Goal: Task Accomplishment & Management: Complete application form

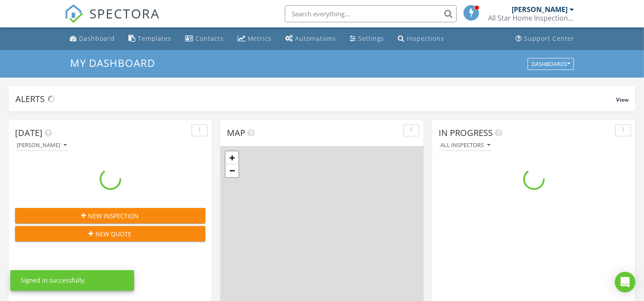
scroll to position [795, 657]
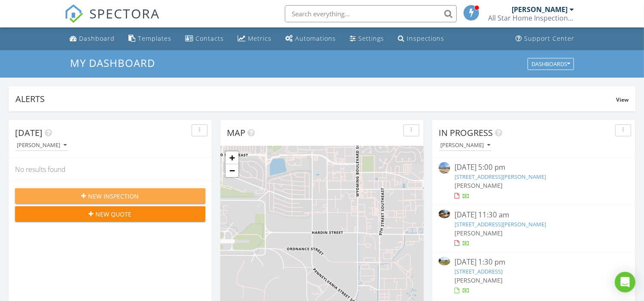
click at [149, 192] on div "New Inspection" at bounding box center [110, 196] width 177 height 9
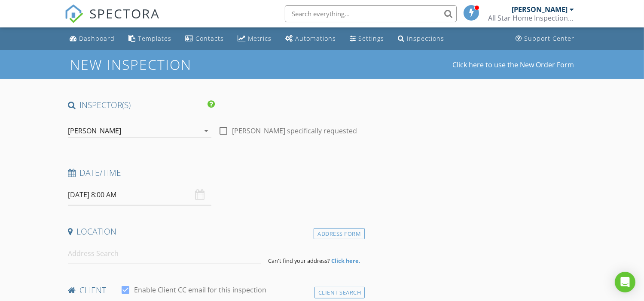
click at [121, 195] on input "08/29/2025 8:00 AM" at bounding box center [139, 195] width 143 height 21
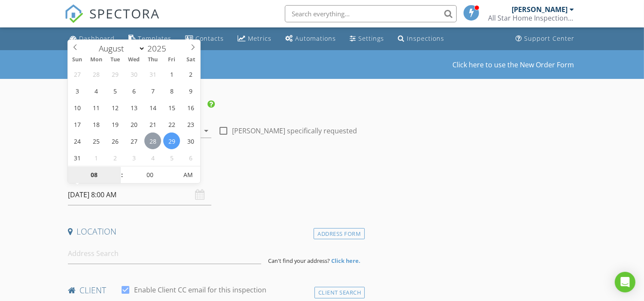
type input "08/28/2025 8:00 AM"
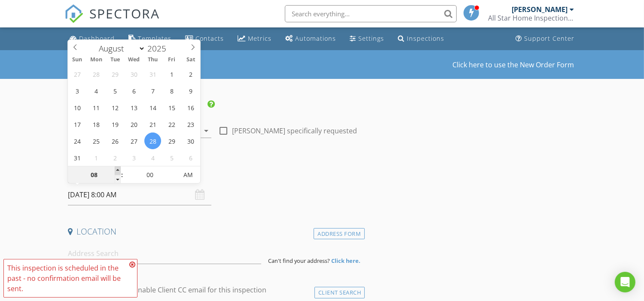
type input "09"
type input "08/28/2025 9:00 AM"
click at [119, 170] on span at bounding box center [118, 171] width 6 height 9
type input "10"
type input "08/28/2025 10:00 AM"
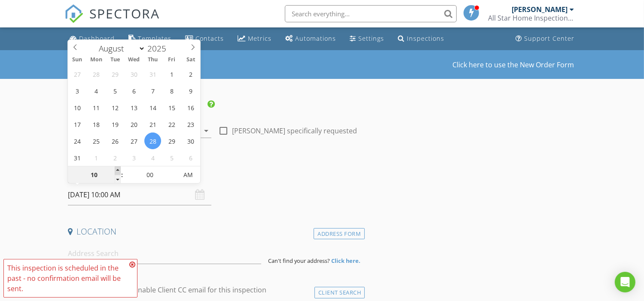
click at [119, 170] on span at bounding box center [118, 171] width 6 height 9
type input "11"
type input "08/28/2025 11:00 AM"
click at [119, 170] on span at bounding box center [118, 171] width 6 height 9
type input "12"
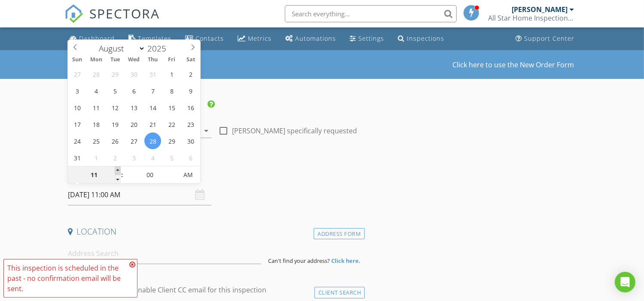
type input "08/28/2025 12:00 PM"
click at [119, 170] on span at bounding box center [118, 171] width 6 height 9
type input "01"
type input "08/28/2025 1:00 PM"
click at [119, 170] on span at bounding box center [118, 171] width 6 height 9
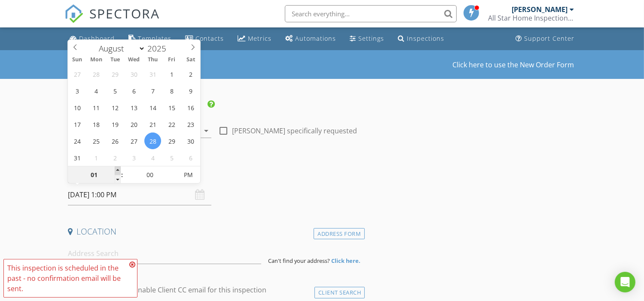
type input "02"
type input "08/28/2025 2:00 PM"
click at [119, 170] on span at bounding box center [118, 171] width 6 height 9
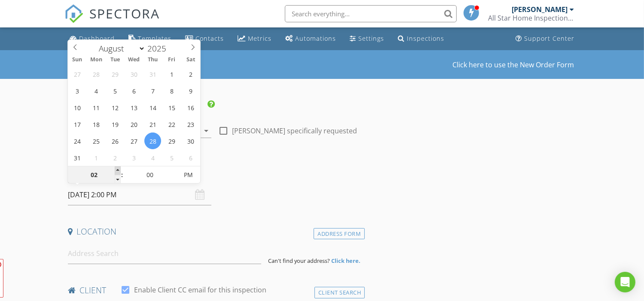
type input "03"
type input "08/28/2025 3:00 PM"
click at [119, 170] on span at bounding box center [118, 171] width 6 height 9
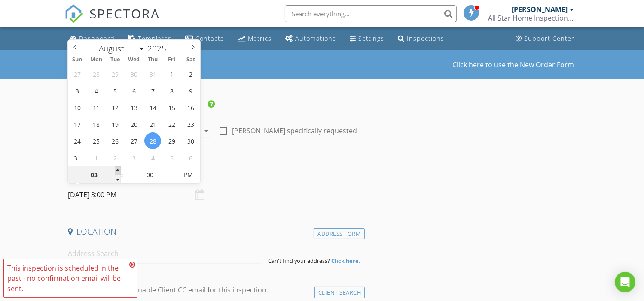
type input "04"
type input "08/28/2025 4:00 PM"
click at [119, 170] on span at bounding box center [118, 171] width 6 height 9
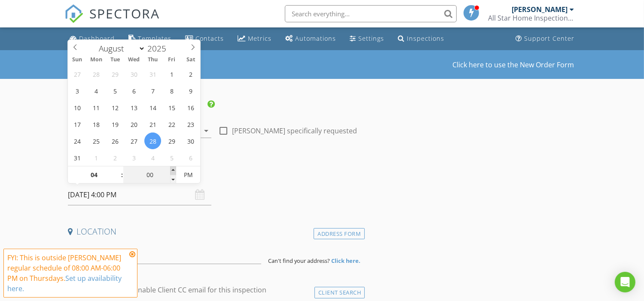
type input "05"
type input "08/28/2025 4:05 PM"
click at [174, 171] on span at bounding box center [173, 171] width 6 height 9
type input "10"
type input "08/28/2025 4:10 PM"
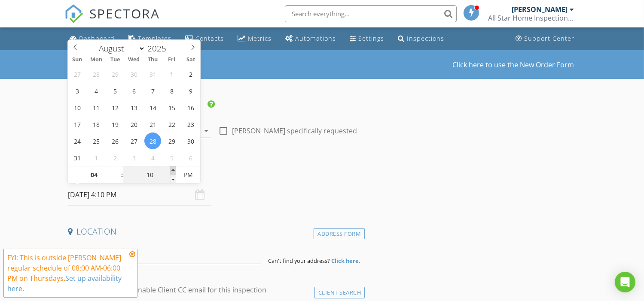
click at [174, 171] on span at bounding box center [173, 171] width 6 height 9
type input "15"
type input "08/28/2025 4:15 PM"
click at [174, 171] on span at bounding box center [173, 171] width 6 height 9
type input "20"
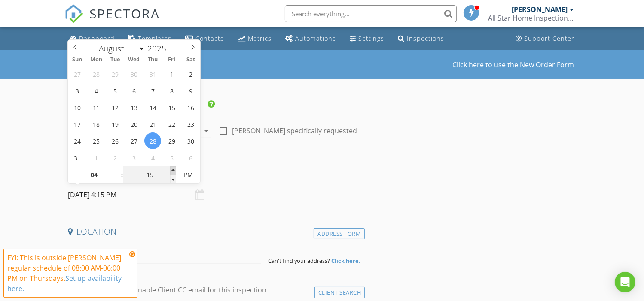
type input "08/28/2025 4:20 PM"
click at [174, 171] on span at bounding box center [173, 171] width 6 height 9
type input "25"
type input "08/28/2025 4:25 PM"
click at [174, 171] on span at bounding box center [173, 171] width 6 height 9
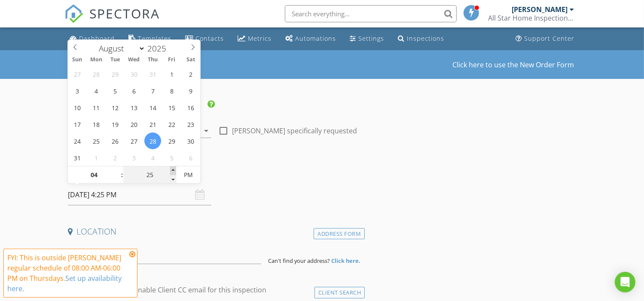
type input "30"
type input "08/28/2025 4:30 PM"
click at [174, 171] on span at bounding box center [173, 171] width 6 height 9
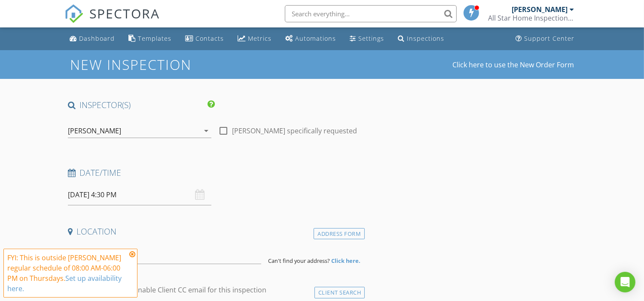
click at [163, 250] on input at bounding box center [164, 254] width 193 height 21
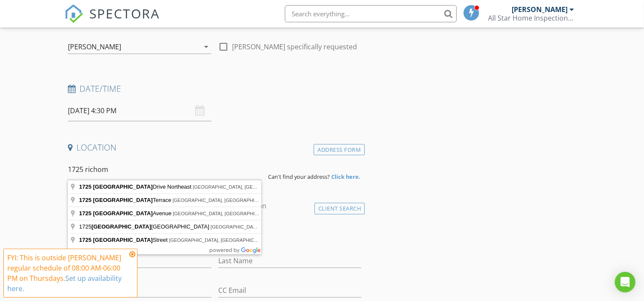
scroll to position [114, 0]
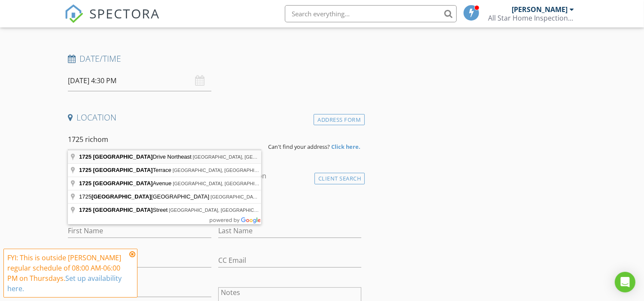
type input "1725 Richmond Drive Northeast, Albuquerque, NM, USA"
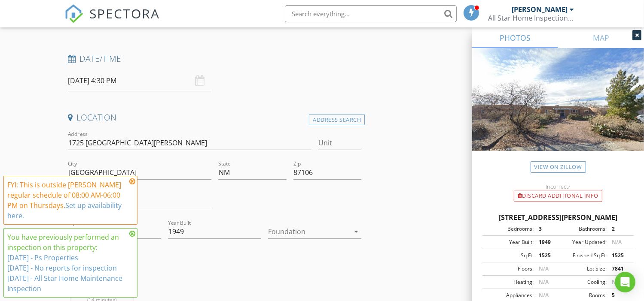
click at [132, 183] on icon at bounding box center [132, 181] width 6 height 7
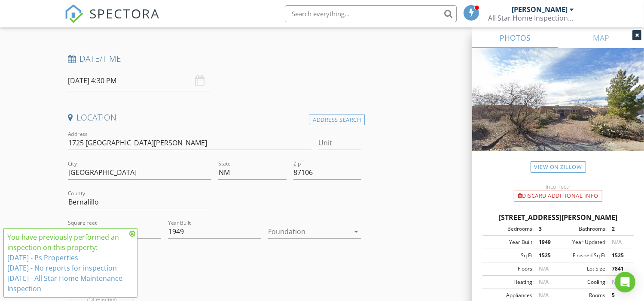
click at [134, 235] on icon at bounding box center [132, 234] width 6 height 7
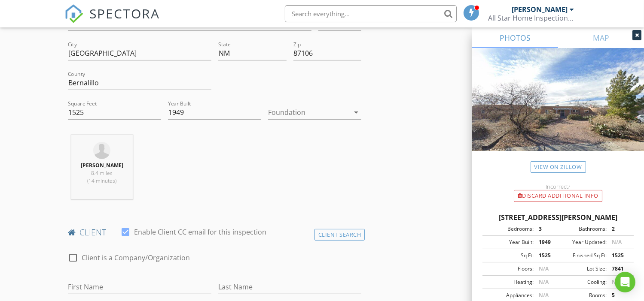
scroll to position [286, 0]
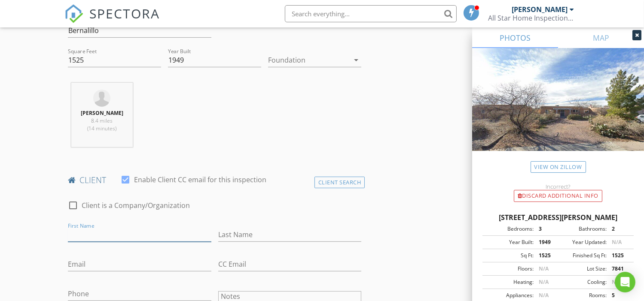
click at [172, 232] on input "First Name" at bounding box center [139, 235] width 143 height 14
paste input "Maria Alvidrez"
type input "Maria Alvidrez"
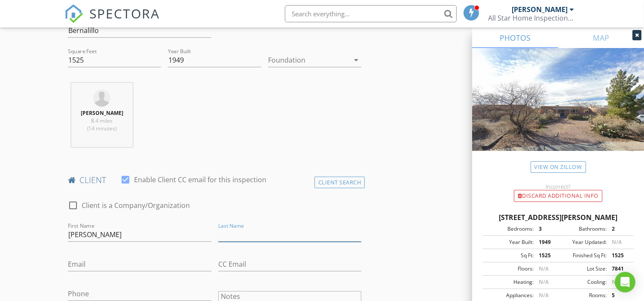
click at [281, 231] on input "Last Name" at bounding box center [289, 235] width 143 height 14
paste input "Maria Alvidrez"
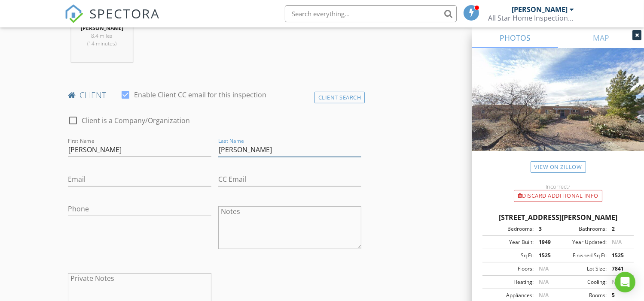
scroll to position [401, 0]
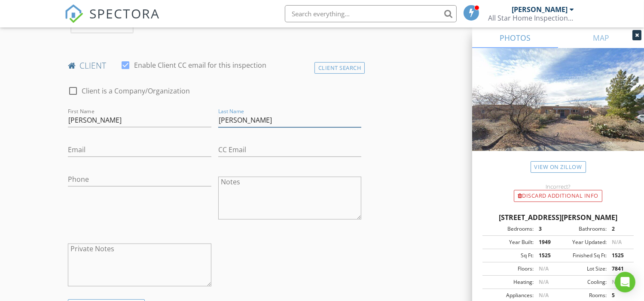
type input "Maria Alvidrez"
click at [128, 115] on input "Maria Alvidrez" at bounding box center [139, 120] width 143 height 14
type input "Maria"
click at [238, 118] on input "Maria Alvidrez" at bounding box center [289, 120] width 143 height 14
type input "Alvidrez"
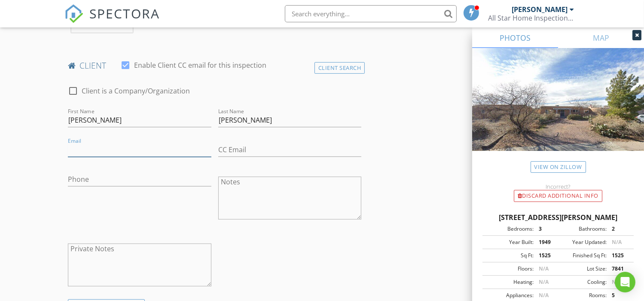
click at [123, 146] on input "Email" at bounding box center [139, 150] width 143 height 14
paste input "mardrez@aol.com"
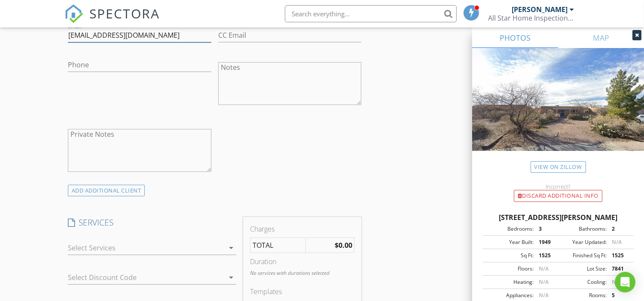
scroll to position [573, 0]
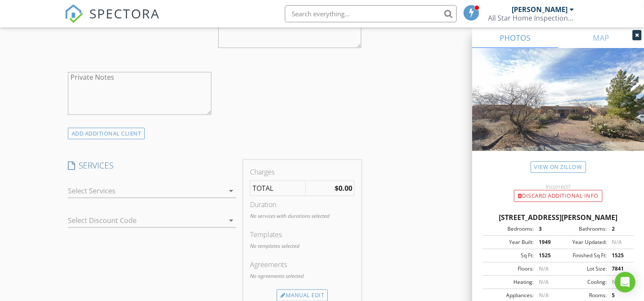
type input "mardrez@aol.com"
click at [201, 186] on div at bounding box center [146, 191] width 156 height 14
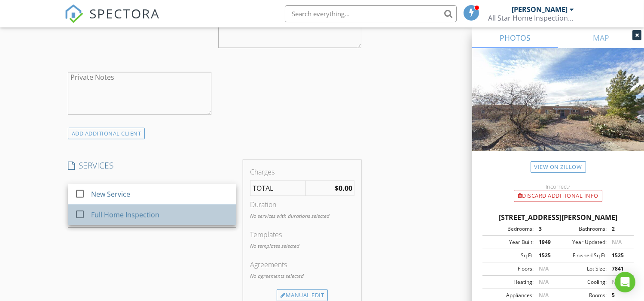
click at [155, 211] on div "Full Home Inspection" at bounding box center [125, 215] width 68 height 10
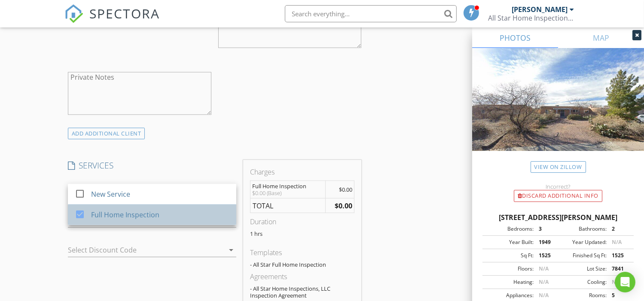
click at [160, 214] on div "Full Home Inspection" at bounding box center [160, 215] width 138 height 17
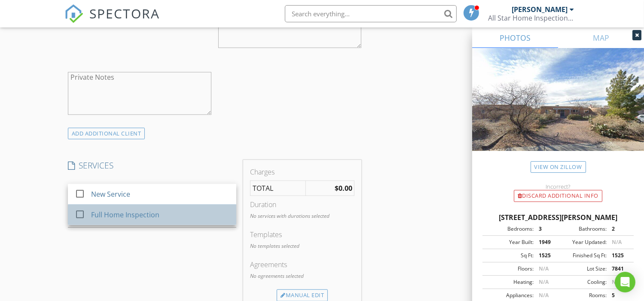
click at [124, 213] on div "Full Home Inspection" at bounding box center [125, 215] width 68 height 10
checkbox input "true"
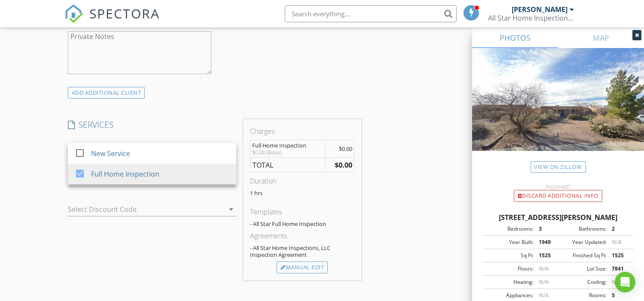
scroll to position [630, 0]
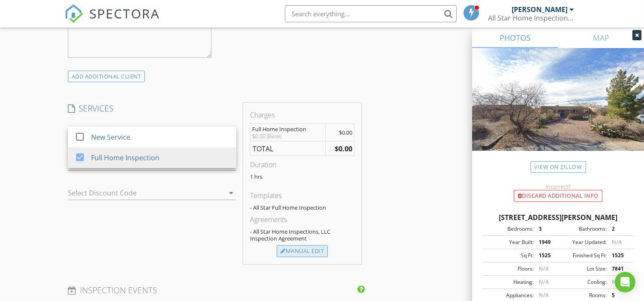
click at [301, 250] on div "Manual Edit" at bounding box center [302, 252] width 51 height 12
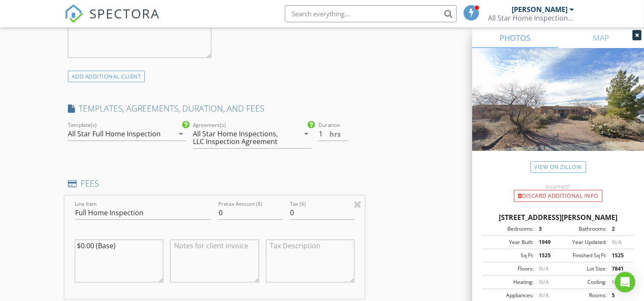
drag, startPoint x: 132, startPoint y: 253, endPoint x: 61, endPoint y: 247, distance: 71.6
click at [61, 247] on div "New Inspection Click here to use the New Order Form INSPECTOR(S) check_box Bobb…" at bounding box center [322, 244] width 644 height 1647
drag, startPoint x: 231, startPoint y: 215, endPoint x: 204, endPoint y: 220, distance: 26.6
click at [204, 219] on div "Line Item Full Home Inspection Pretax Amount ($) 0 Tax ($) 0" at bounding box center [214, 248] width 301 height 104
type input "345"
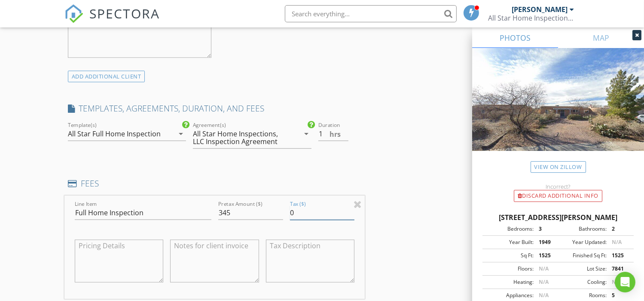
drag, startPoint x: 302, startPoint y: 216, endPoint x: 285, endPoint y: 219, distance: 17.2
click at [285, 219] on div "Line Item Full Home Inspection Pretax Amount ($) 345 Tax ($) 0" at bounding box center [214, 248] width 301 height 104
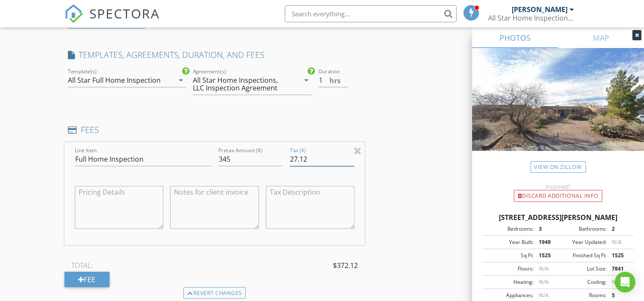
scroll to position [744, 0]
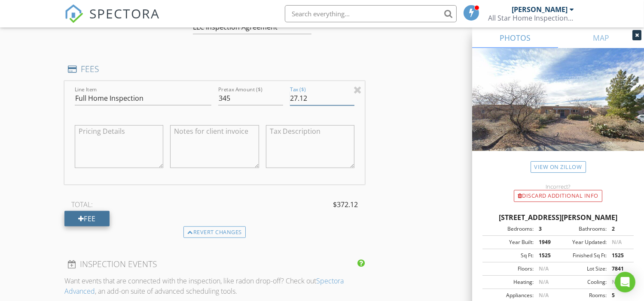
type input "27.12"
click at [94, 212] on div "Fee" at bounding box center [86, 218] width 45 height 15
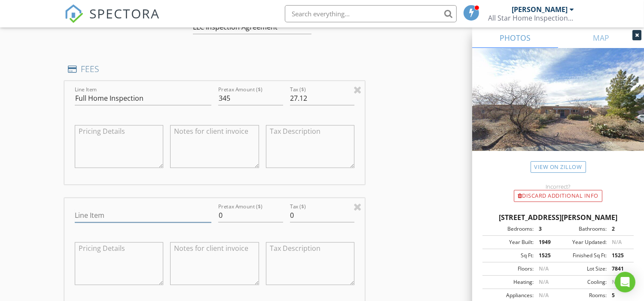
click at [156, 214] on input "Line Item" at bounding box center [143, 216] width 137 height 14
type input "Termite/Dry Rot Inspection"
click at [210, 262] on textarea at bounding box center [214, 264] width 89 height 43
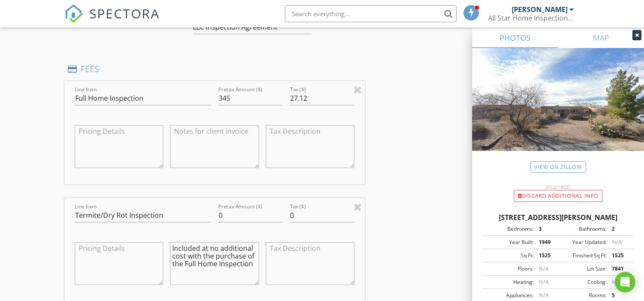
drag, startPoint x: 252, startPoint y: 265, endPoint x: 152, endPoint y: 244, distance: 102.5
click at [152, 244] on div "Line Item Termite/Dry Rot Inspection Pretax Amount ($) 0 Tax ($) 0 Included at …" at bounding box center [214, 250] width 301 height 104
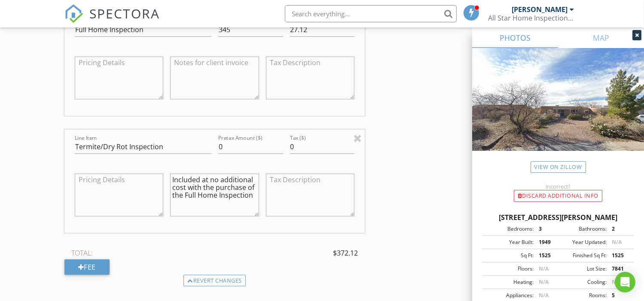
scroll to position [859, 0]
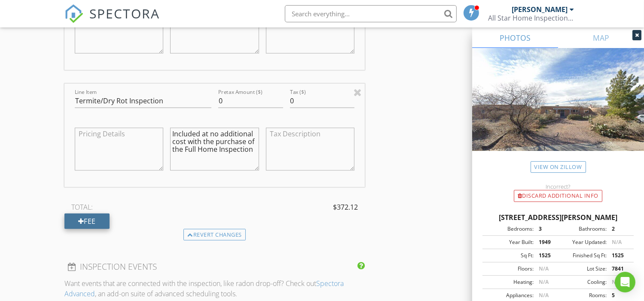
type textarea "Included at no additional cost with the purchase of the Full Home Inspection"
click at [89, 222] on div "Fee" at bounding box center [86, 221] width 45 height 15
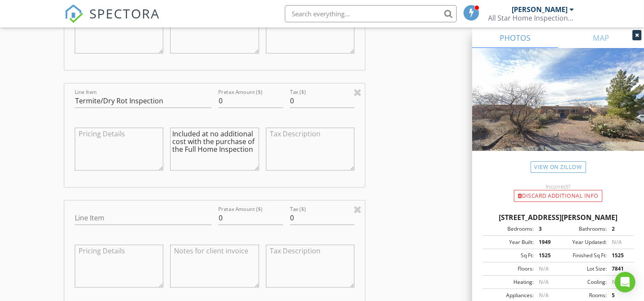
click at [202, 253] on textarea at bounding box center [214, 266] width 89 height 43
paste textarea "Included at no additional cost with the purchase of the Full Home Inspection"
type textarea "Included at no additional cost with the purchase of the Full Home Inspection"
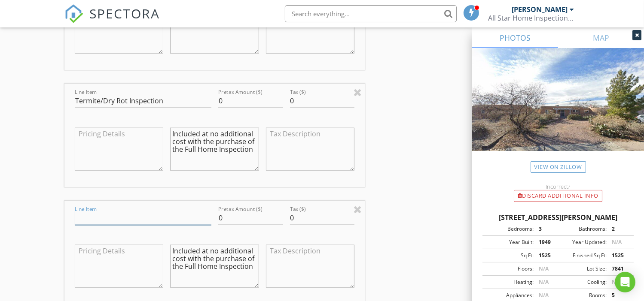
click at [115, 217] on input "Line Item" at bounding box center [143, 218] width 137 height 14
type input "Reinspection"
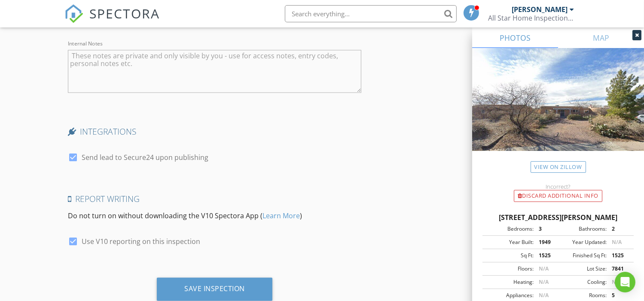
scroll to position [1627, 0]
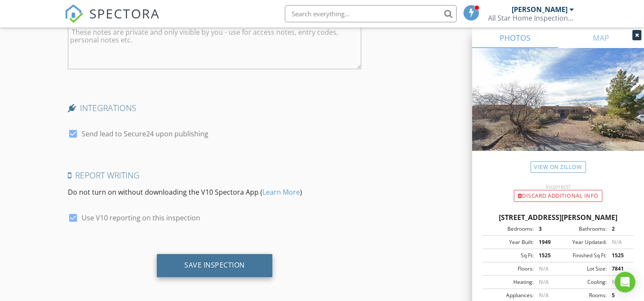
click at [222, 265] on div "Save Inspection" at bounding box center [214, 265] width 61 height 9
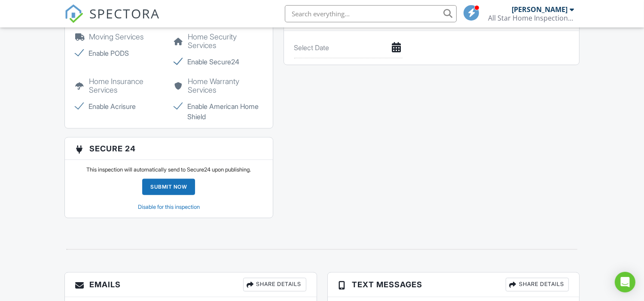
scroll to position [914, 0]
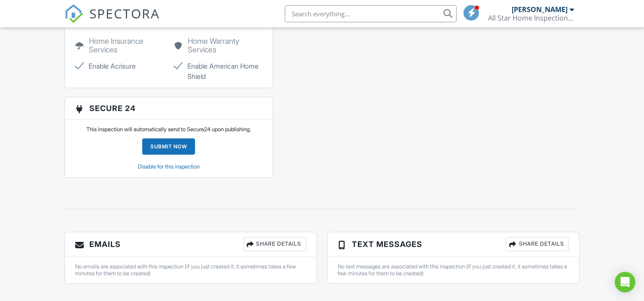
click at [167, 149] on div "Submit Now" at bounding box center [168, 147] width 53 height 16
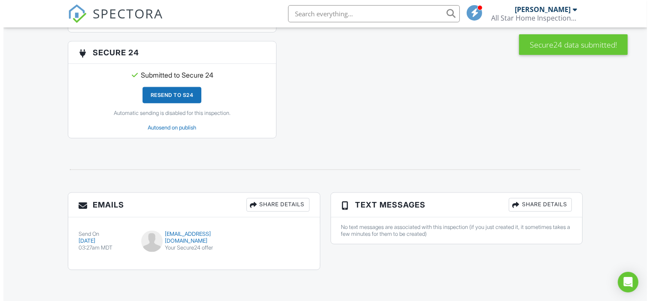
scroll to position [974, 0]
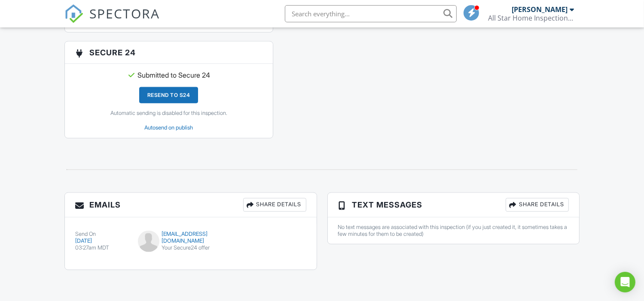
click at [281, 201] on div "Share Details" at bounding box center [274, 205] width 63 height 14
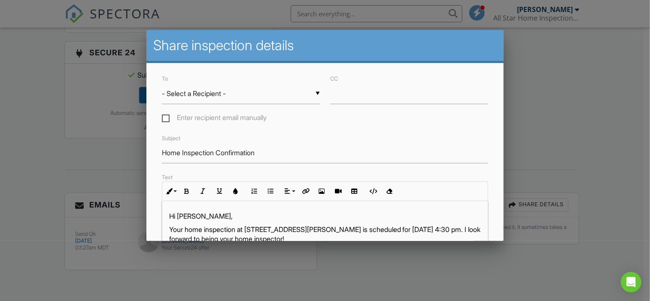
click at [274, 98] on div "▼ - Select a Recipient - - Select a Recipient - Maria Alvidrez (Client) - Selec…" at bounding box center [241, 93] width 158 height 21
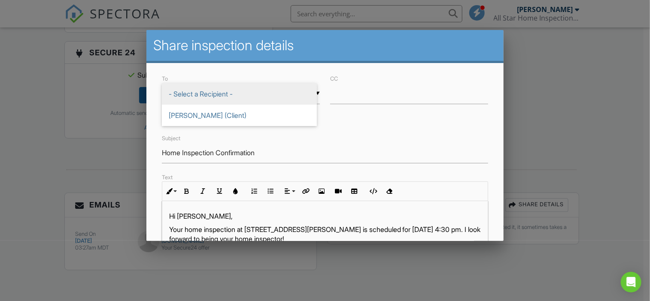
click at [201, 112] on span "Maria Alvidrez (Client)" at bounding box center [239, 115] width 155 height 21
type input "Maria Alvidrez (Client)"
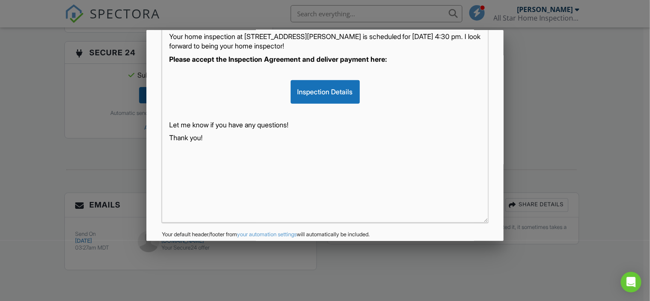
scroll to position [230, 0]
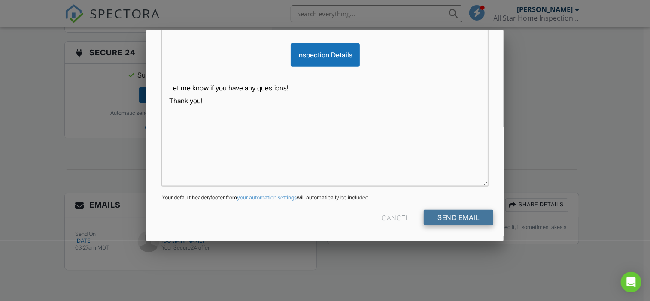
click at [448, 220] on input "Send Email" at bounding box center [459, 217] width 70 height 15
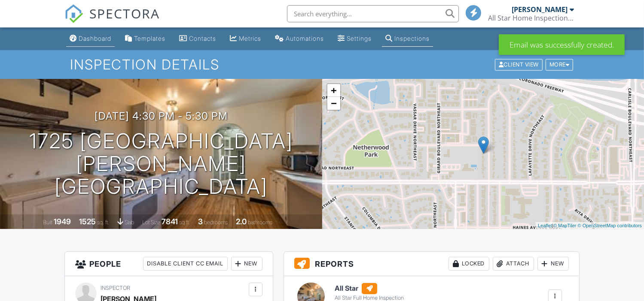
click at [92, 35] on div "Dashboard" at bounding box center [95, 38] width 33 height 7
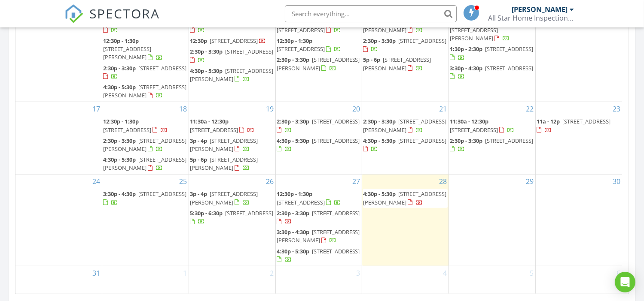
scroll to position [515, 0]
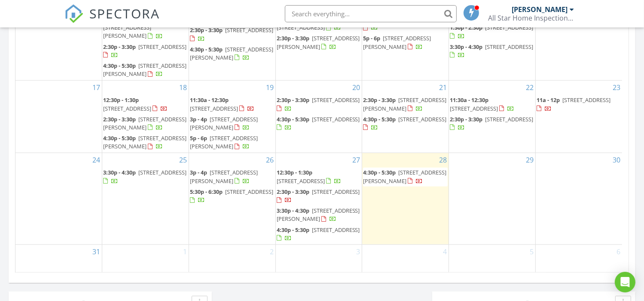
click at [222, 169] on span "[STREET_ADDRESS][PERSON_NAME]" at bounding box center [224, 177] width 68 height 16
